Goal: Task Accomplishment & Management: Complete application form

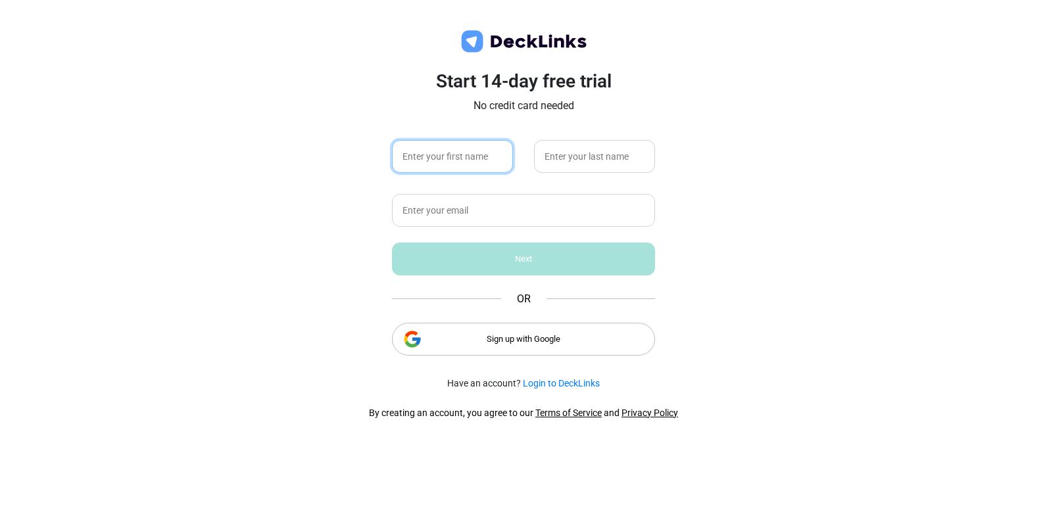
click at [465, 148] on input "text" at bounding box center [452, 156] width 121 height 33
type input "[PERSON_NAME]"
type input "[GEOGRAPHIC_DATA]"
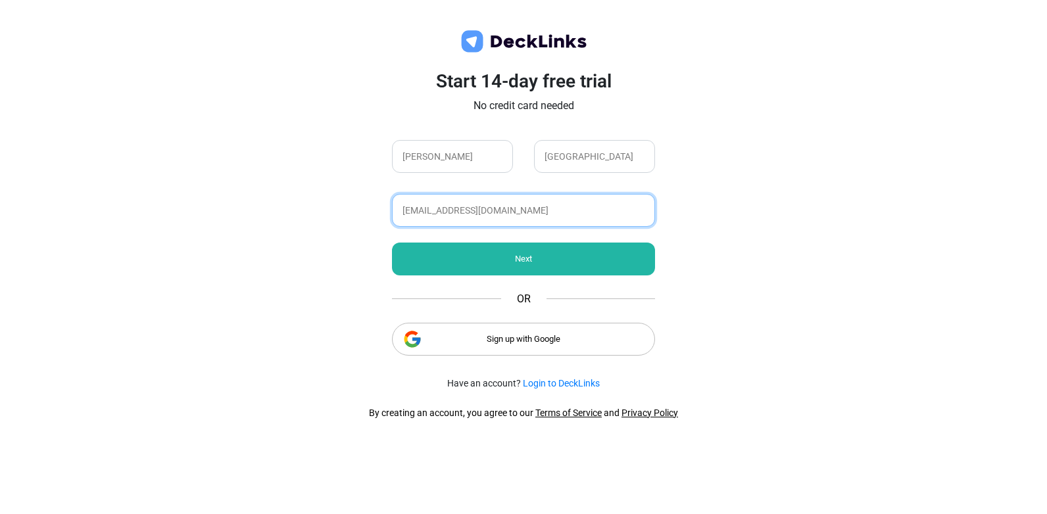
type input "[EMAIL_ADDRESS][DOMAIN_NAME]"
click at [504, 258] on div "Next" at bounding box center [523, 259] width 263 height 33
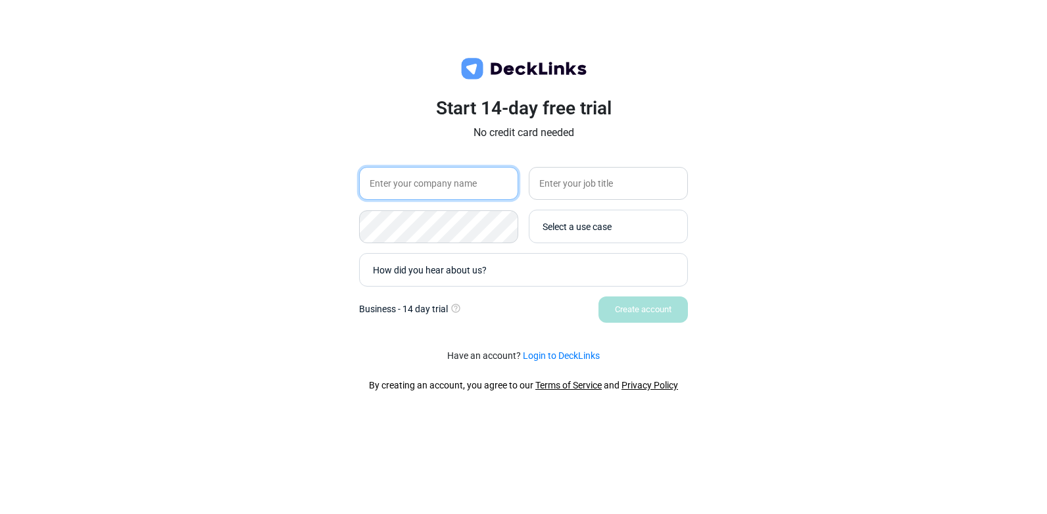
click at [452, 184] on input "text" at bounding box center [438, 183] width 159 height 33
type input "Dayton Insurance"
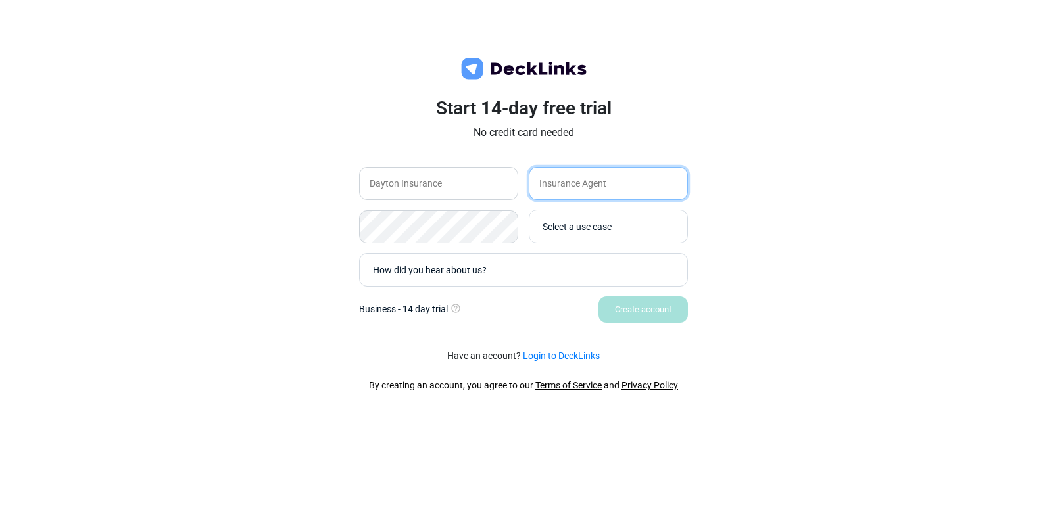
type input "Insurance Agent"
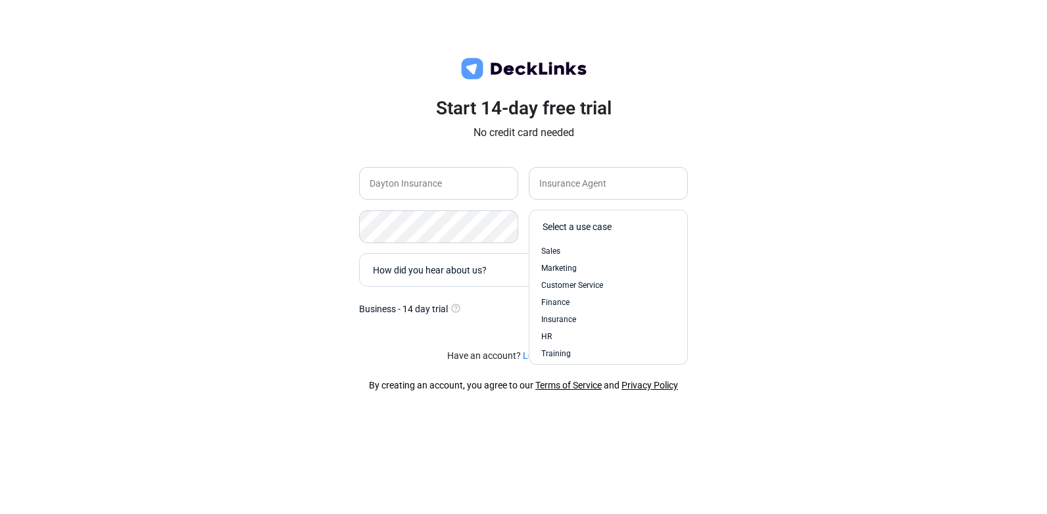
click at [610, 227] on div "Select a use case" at bounding box center [611, 227] width 138 height 14
click at [817, 249] on div "Start 14-day free trial No credit card needed Dayton Insurance Insurance Agent …" at bounding box center [523, 257] width 1047 height 514
